Goal: Information Seeking & Learning: Learn about a topic

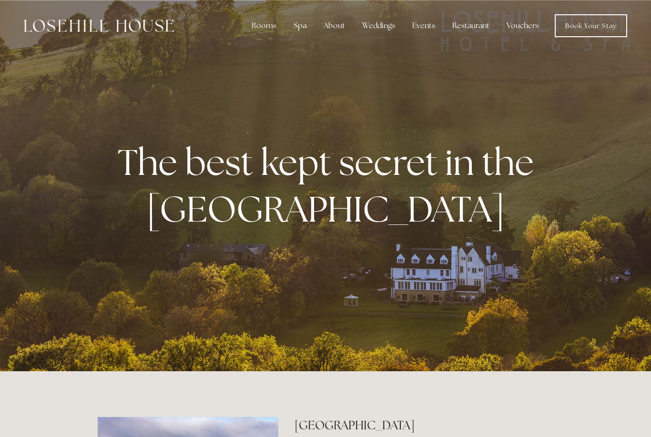
click at [482, 29] on div "Restaurant" at bounding box center [470, 25] width 52 height 19
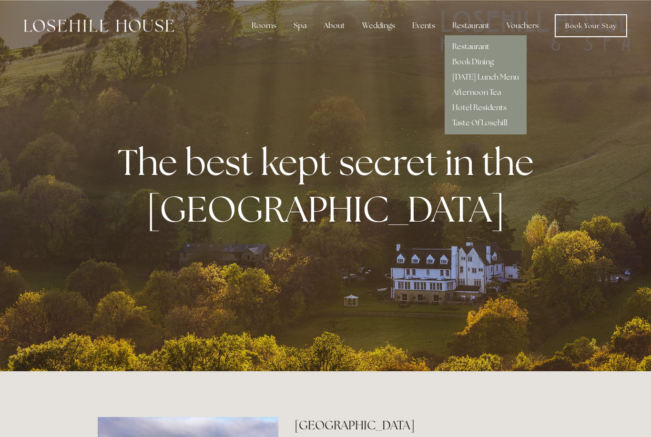
click at [512, 74] on link "[DATE] Lunch Menu" at bounding box center [485, 77] width 67 height 10
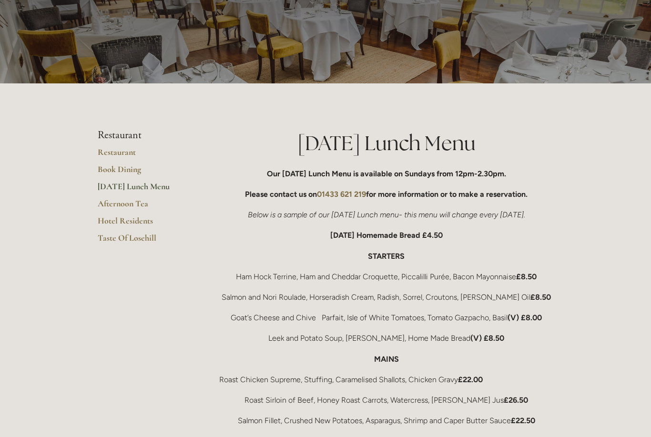
scroll to position [60, 0]
click at [119, 224] on link "Hotel Residents" at bounding box center [143, 223] width 91 height 17
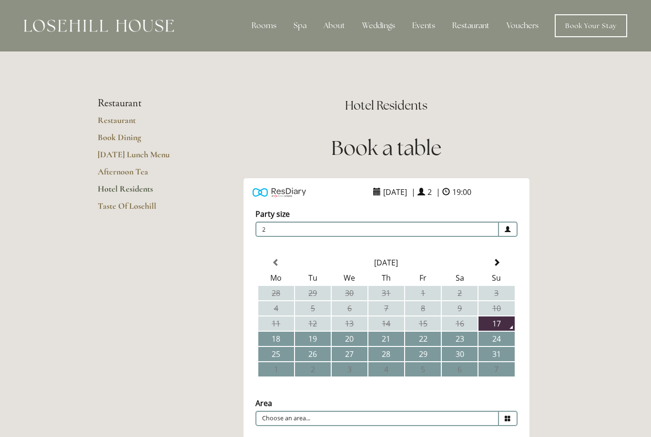
click at [267, 19] on div "Rooms" at bounding box center [264, 25] width 40 height 19
click at [273, 45] on link "Rooms" at bounding box center [263, 46] width 25 height 10
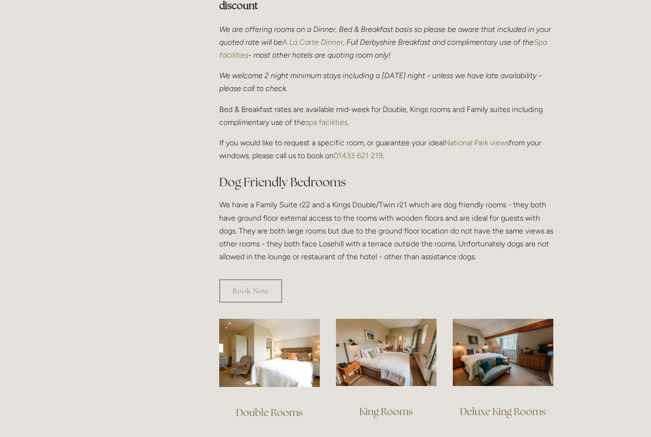
scroll to position [381, 0]
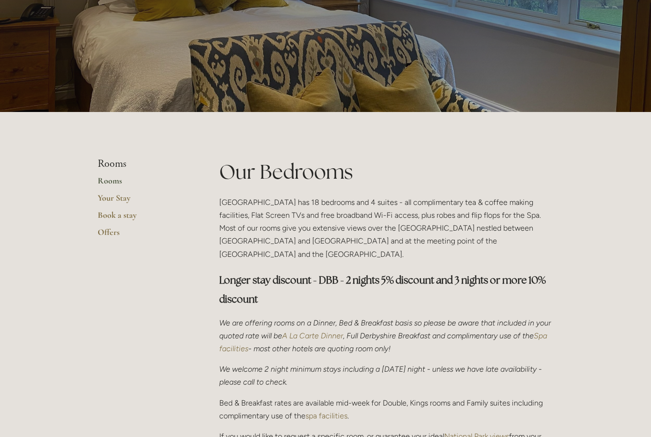
scroll to position [0, 0]
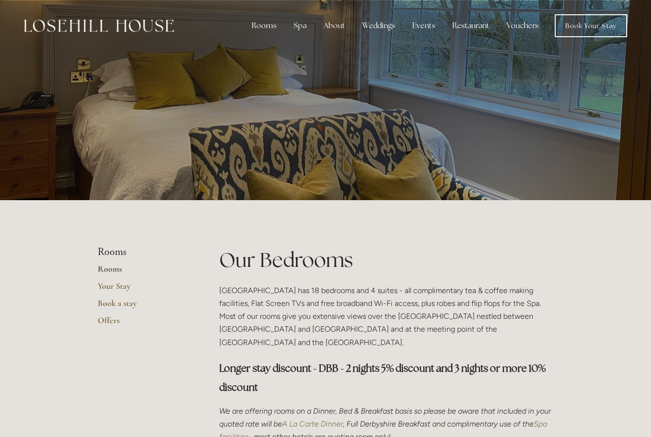
click at [304, 26] on div "Spa" at bounding box center [300, 25] width 28 height 19
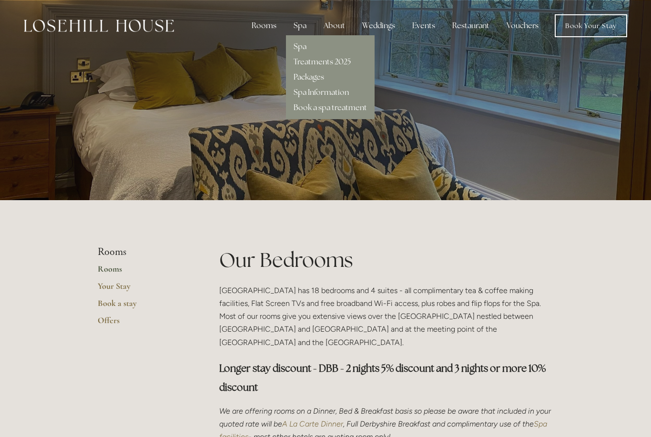
click at [348, 87] on link "Spa Information" at bounding box center [320, 92] width 55 height 10
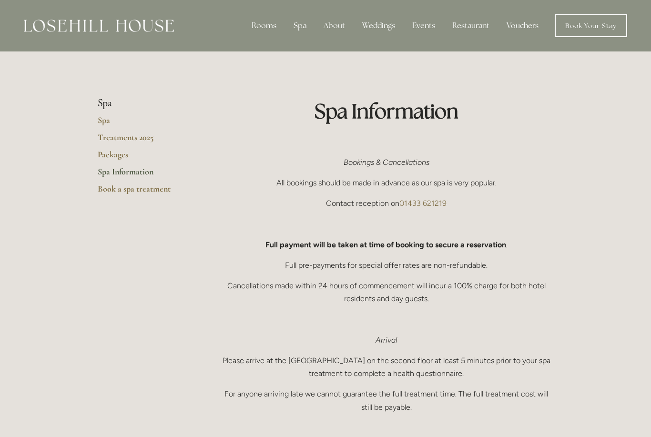
click at [111, 118] on link "Spa" at bounding box center [143, 123] width 91 height 17
